Goal: Browse casually: Explore the website without a specific task or goal

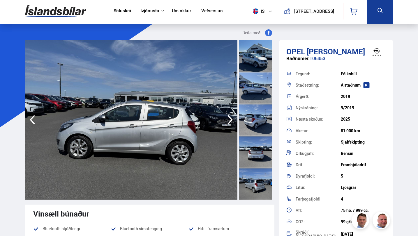
click at [231, 121] on icon "button" at bounding box center [229, 120] width 5 height 10
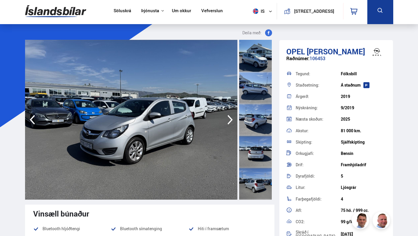
click at [231, 121] on icon "button" at bounding box center [229, 120] width 5 height 10
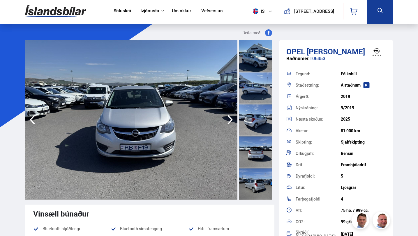
click at [231, 121] on icon "button" at bounding box center [229, 120] width 5 height 10
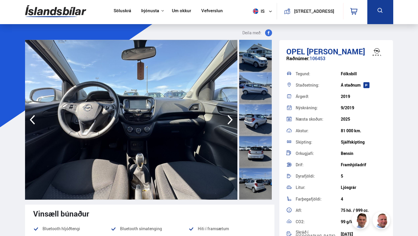
click at [231, 121] on icon "button" at bounding box center [229, 120] width 5 height 10
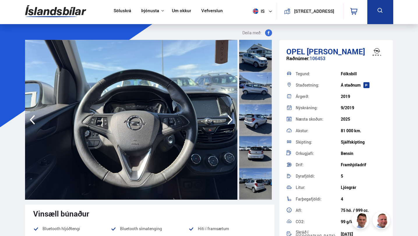
click at [231, 121] on icon "button" at bounding box center [229, 120] width 5 height 10
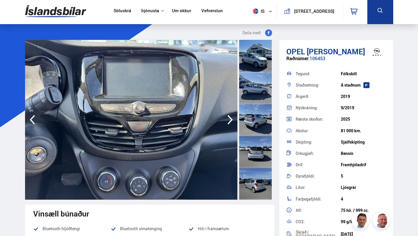
click at [231, 121] on icon "button" at bounding box center [229, 120] width 5 height 10
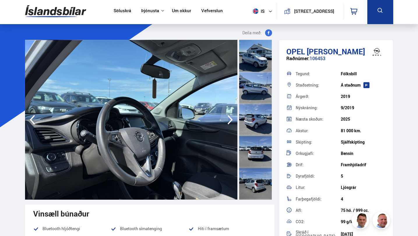
click at [231, 121] on icon "button" at bounding box center [229, 120] width 5 height 10
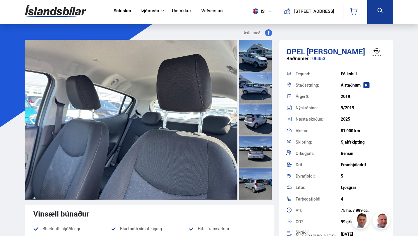
click at [231, 121] on icon "button" at bounding box center [229, 120] width 5 height 10
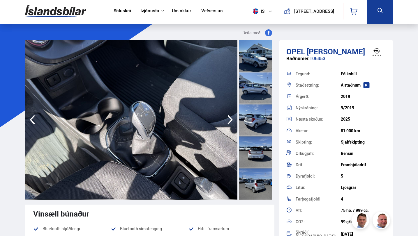
click at [231, 121] on icon "button" at bounding box center [229, 120] width 5 height 10
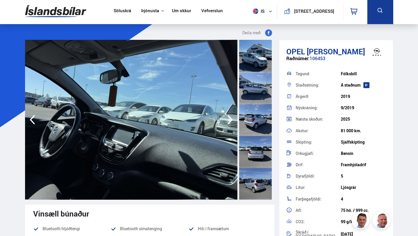
click at [231, 121] on icon "button" at bounding box center [229, 120] width 5 height 10
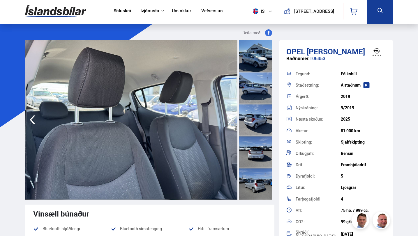
click at [231, 121] on icon "button" at bounding box center [229, 120] width 5 height 10
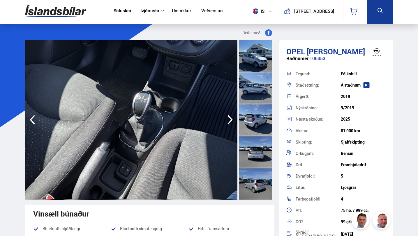
click at [231, 121] on icon "button" at bounding box center [229, 120] width 5 height 10
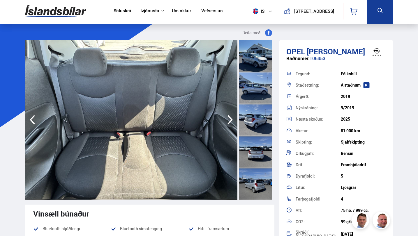
click at [231, 121] on icon "button" at bounding box center [229, 120] width 5 height 10
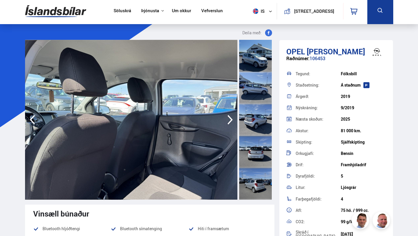
click at [233, 119] on icon "button" at bounding box center [230, 120] width 12 height 14
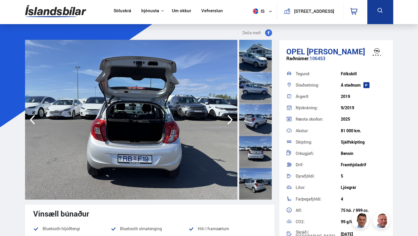
click at [233, 119] on icon "button" at bounding box center [230, 120] width 12 height 14
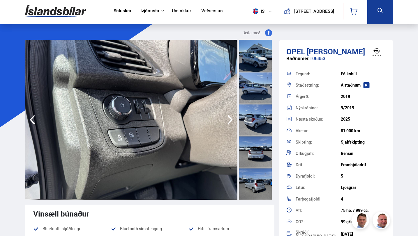
click at [233, 119] on icon "button" at bounding box center [230, 120] width 12 height 14
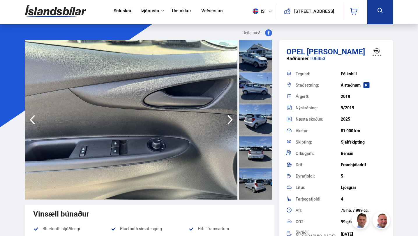
click at [233, 119] on icon "button" at bounding box center [230, 120] width 12 height 14
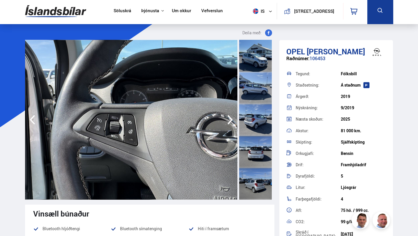
click at [233, 119] on icon "button" at bounding box center [230, 120] width 12 height 14
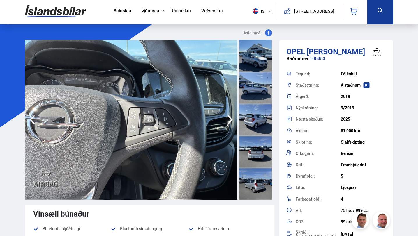
click at [233, 119] on icon "button" at bounding box center [230, 120] width 12 height 14
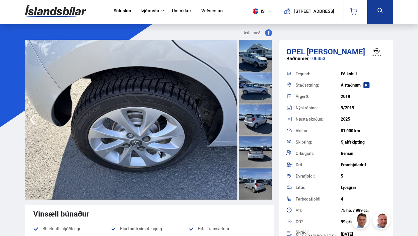
click at [233, 119] on img at bounding box center [131, 120] width 213 height 160
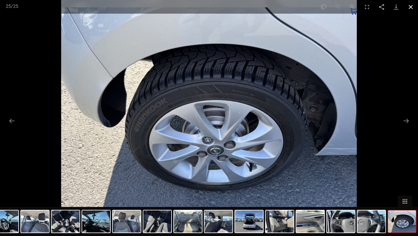
click at [411, 5] on button "Close gallery" at bounding box center [410, 7] width 15 height 14
